Goal: Information Seeking & Learning: Learn about a topic

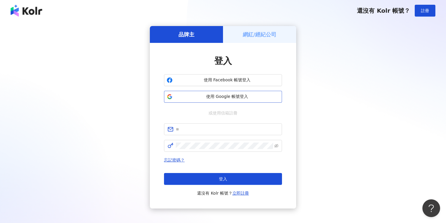
click at [229, 96] on span "使用 Google 帳號登入" at bounding box center [227, 97] width 105 height 6
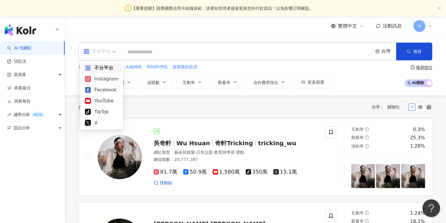
click at [110, 52] on div "不分平台" at bounding box center [97, 51] width 27 height 9
click at [109, 88] on div "Facebook" at bounding box center [101, 89] width 33 height 7
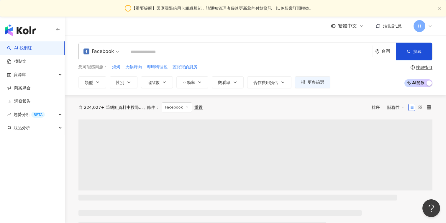
click at [171, 50] on input "search" at bounding box center [249, 51] width 243 height 11
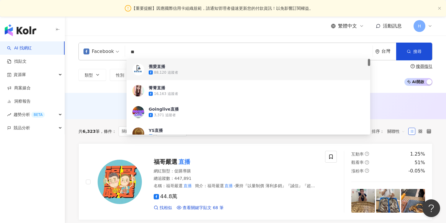
type input "**"
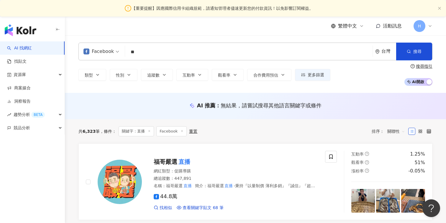
click at [442, 73] on div "Facebook 直播 ** 台灣 搜尋 6a643f92-e180-42a8-a028-b31075889457 d289f45f-80fd-41c7-b9…" at bounding box center [256, 64] width 378 height 43
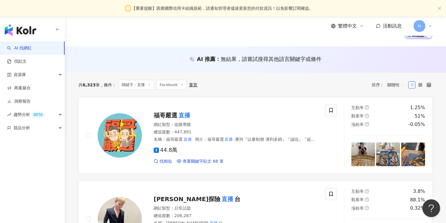
scroll to position [71, 0]
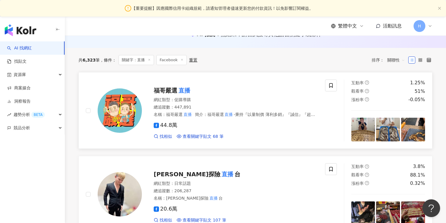
click at [184, 90] on mark "直播" at bounding box center [184, 90] width 14 height 9
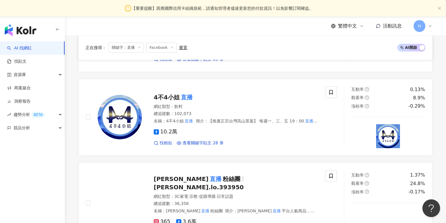
scroll to position [482, 0]
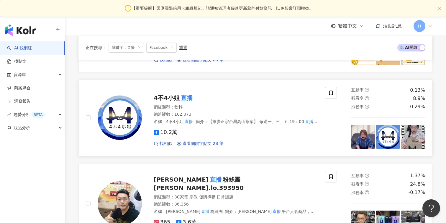
click at [162, 99] on span "4不4小姐" at bounding box center [167, 97] width 26 height 7
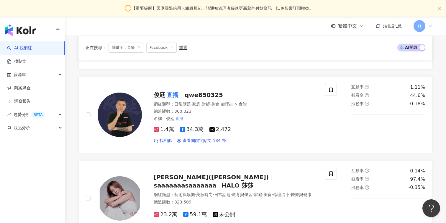
scroll to position [911, 0]
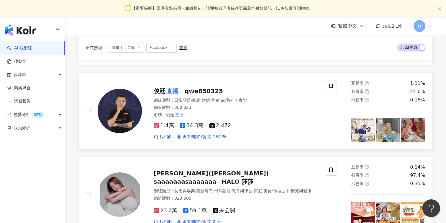
click at [179, 90] on mark "直播" at bounding box center [173, 90] width 14 height 9
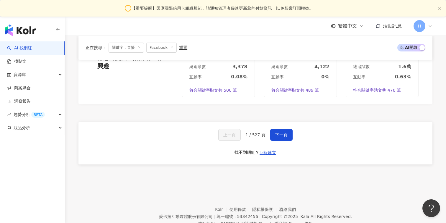
scroll to position [1136, 0]
click at [275, 133] on button "下一頁" at bounding box center [281, 134] width 22 height 12
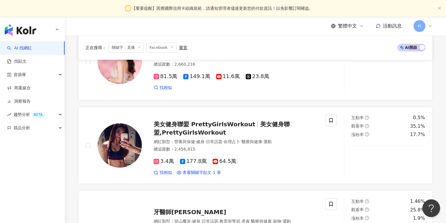
scroll to position [0, 0]
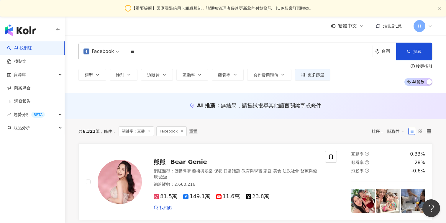
click at [164, 53] on input "**" at bounding box center [249, 51] width 243 height 11
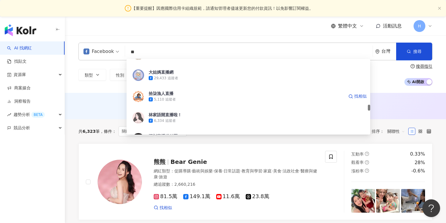
scroll to position [655, 0]
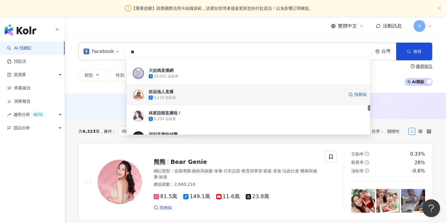
click at [170, 93] on div "拾柒漁人直播" at bounding box center [161, 92] width 25 height 6
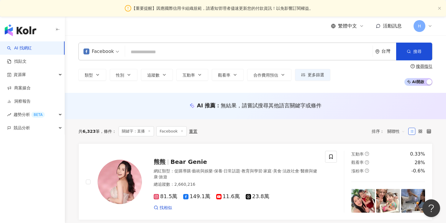
click at [154, 52] on input "search" at bounding box center [249, 51] width 243 height 11
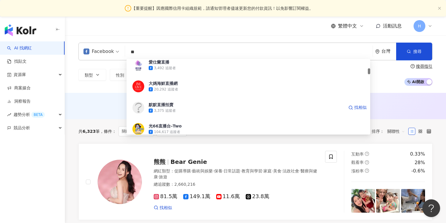
scroll to position [133, 0]
type input "**"
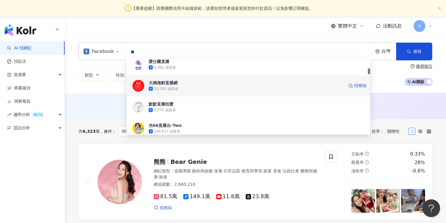
click at [198, 85] on span "大媽海鮮直播網" at bounding box center [246, 83] width 195 height 6
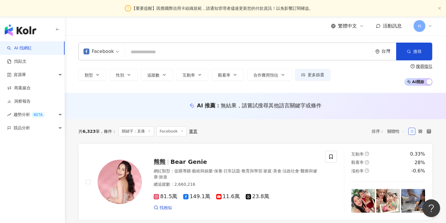
click at [181, 53] on input "search" at bounding box center [249, 51] width 243 height 11
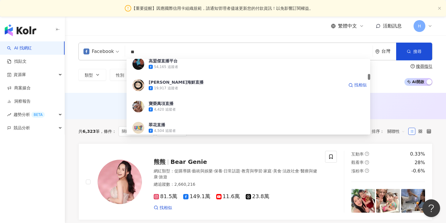
scroll to position [220, 0]
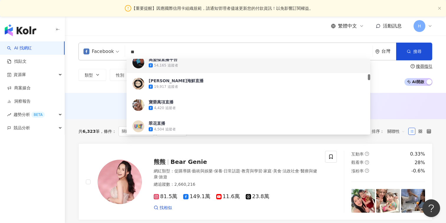
type input "**"
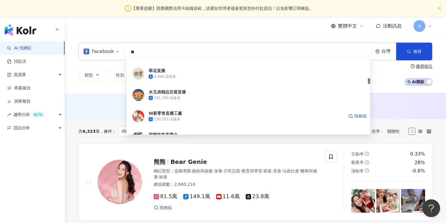
scroll to position [273, 0]
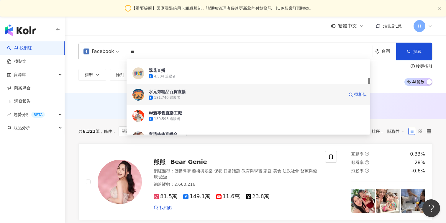
click at [166, 91] on div "水兄弟精品百貨直播" at bounding box center [167, 92] width 37 height 6
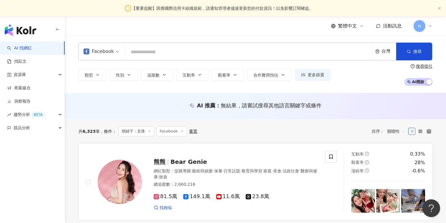
click at [171, 50] on input "search" at bounding box center [249, 51] width 243 height 11
click at [202, 52] on input "search" at bounding box center [249, 51] width 243 height 11
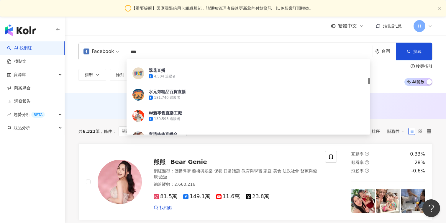
type input "**"
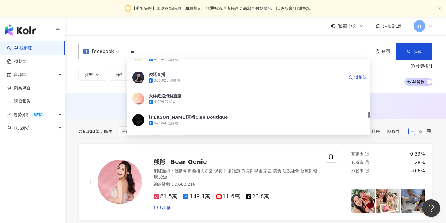
scroll to position [801, 0]
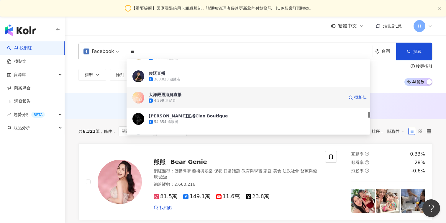
click at [179, 96] on div "大洋嚴選海鮮直播" at bounding box center [165, 95] width 33 height 6
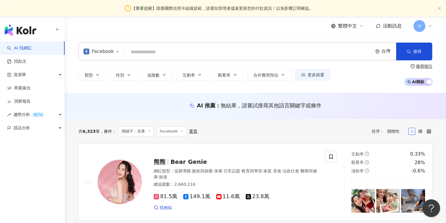
click at [201, 50] on input "search" at bounding box center [249, 51] width 243 height 11
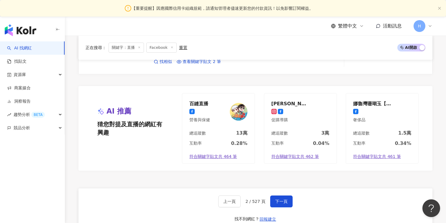
scroll to position [1077, 0]
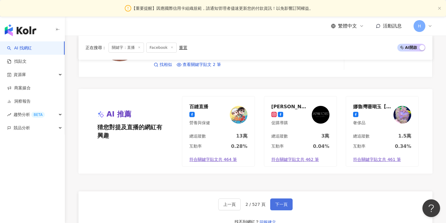
click at [278, 202] on span "下一頁" at bounding box center [281, 204] width 12 height 5
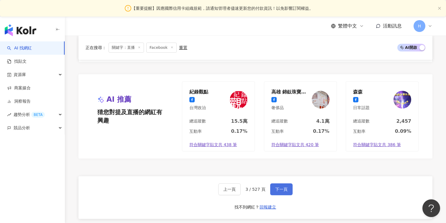
click at [278, 187] on span "下一頁" at bounding box center [281, 189] width 12 height 5
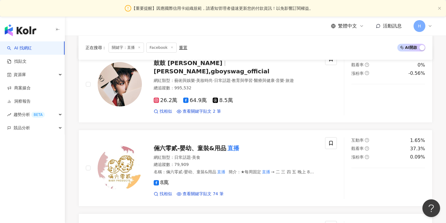
scroll to position [1133, 0]
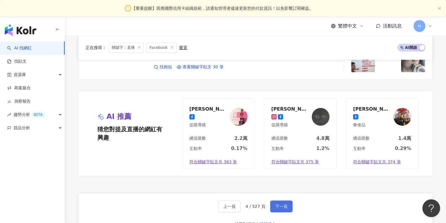
click at [278, 204] on span "下一頁" at bounding box center [281, 206] width 12 height 5
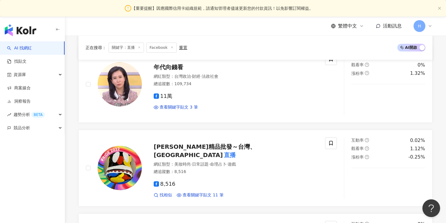
scroll to position [1078, 0]
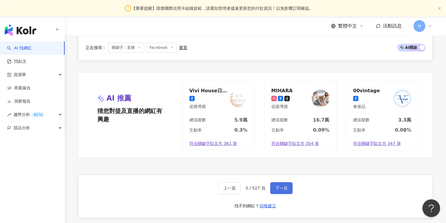
click at [278, 187] on span "下一頁" at bounding box center [281, 187] width 12 height 5
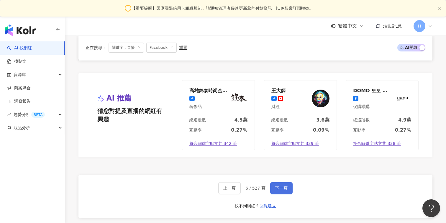
click at [278, 187] on span "下一頁" at bounding box center [281, 187] width 12 height 5
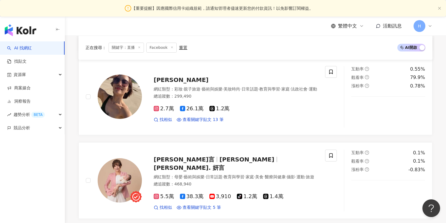
scroll to position [1089, 0]
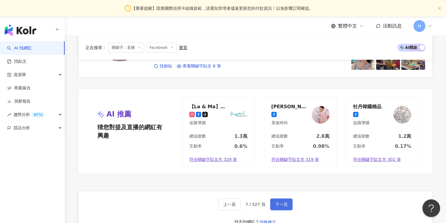
click at [278, 202] on span "下一頁" at bounding box center [281, 204] width 12 height 5
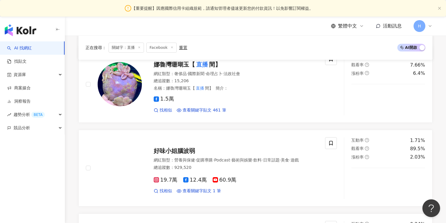
scroll to position [1077, 0]
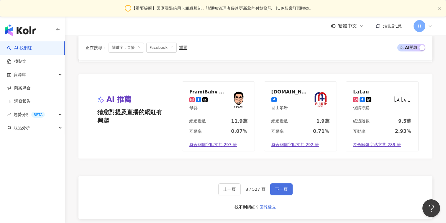
click at [278, 187] on span "下一頁" at bounding box center [281, 189] width 12 height 5
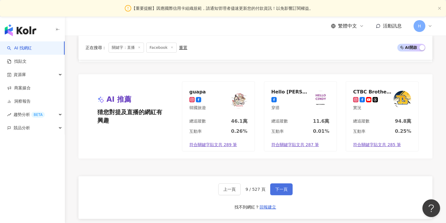
click at [278, 187] on span "下一頁" at bounding box center [281, 189] width 12 height 5
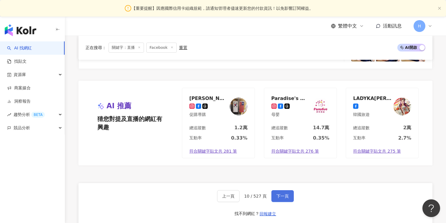
click at [278, 193] on span "下一頁" at bounding box center [283, 195] width 12 height 5
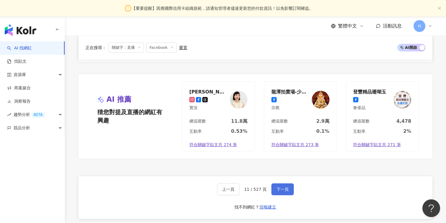
click at [278, 187] on span "下一頁" at bounding box center [283, 189] width 12 height 5
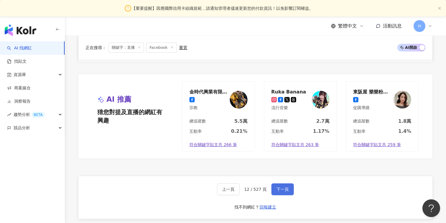
click at [278, 187] on span "下一頁" at bounding box center [283, 189] width 12 height 5
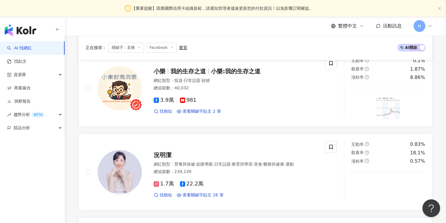
scroll to position [1079, 0]
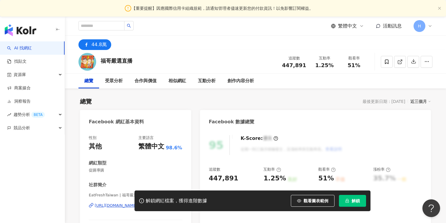
scroll to position [94, 0]
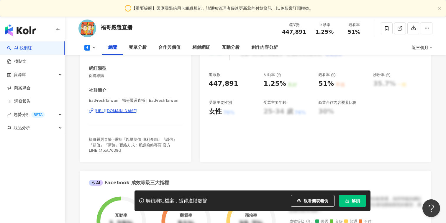
click at [138, 110] on div "https://www.facebook.com/1465404263533121" at bounding box center [116, 110] width 43 height 5
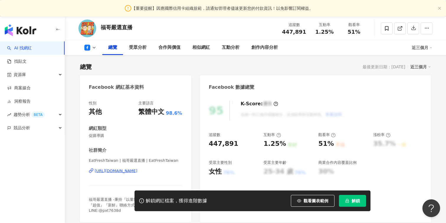
scroll to position [0, 0]
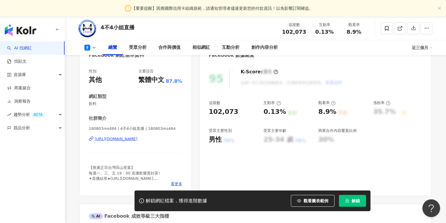
click at [138, 139] on div "https://www.facebook.com/241094206530621" at bounding box center [116, 138] width 43 height 5
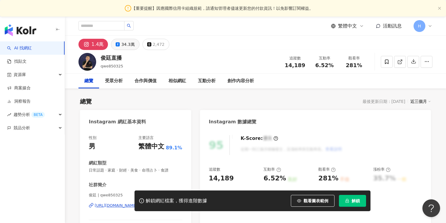
click at [122, 46] on div "34.3萬" at bounding box center [127, 44] width 13 height 8
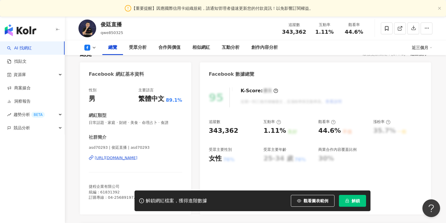
scroll to position [48, 0]
click at [138, 159] on div "https://www.facebook.com/208578062943609" at bounding box center [116, 156] width 43 height 5
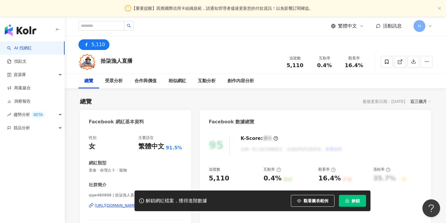
scroll to position [74, 0]
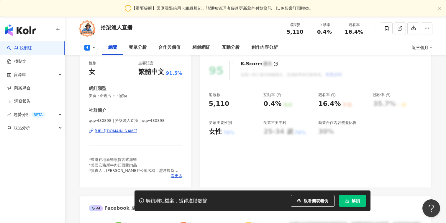
click at [138, 130] on div "[URL][DOMAIN_NAME]" at bounding box center [116, 130] width 43 height 5
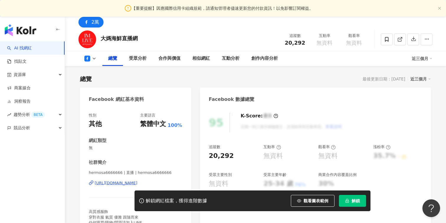
scroll to position [83, 0]
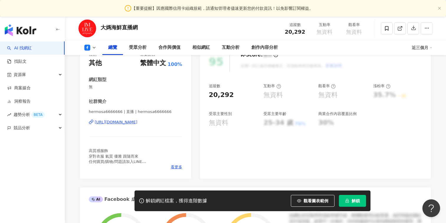
click at [138, 122] on div "https://www.facebook.com/1662232437418848" at bounding box center [116, 121] width 43 height 5
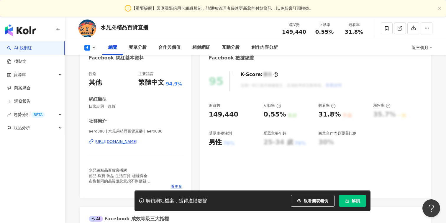
scroll to position [67, 0]
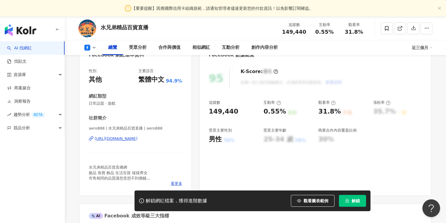
click at [138, 138] on div "https://www.facebook.com/380242912355840" at bounding box center [116, 138] width 43 height 5
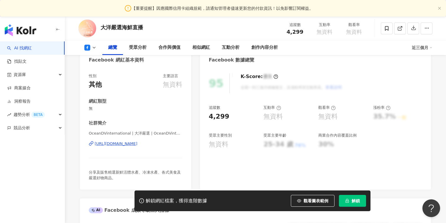
click at [138, 144] on div "[URL][DOMAIN_NAME]" at bounding box center [116, 143] width 43 height 5
